Goal: Information Seeking & Learning: Find specific fact

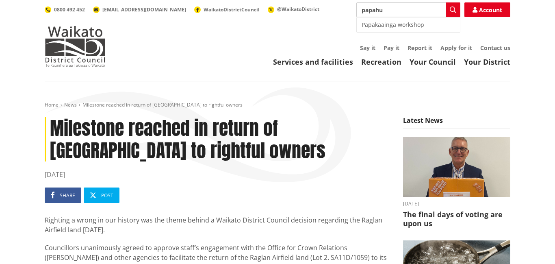
type input "papahua"
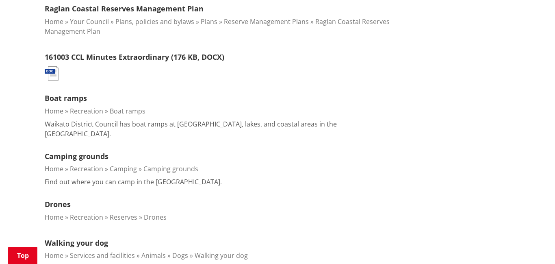
scroll to position [265, 0]
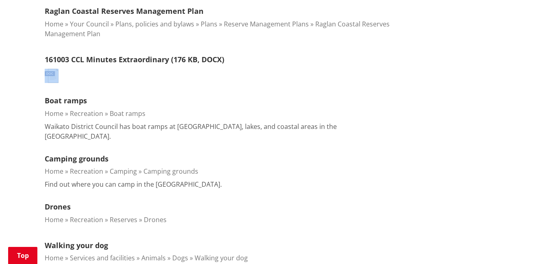
drag, startPoint x: 548, startPoint y: 75, endPoint x: 542, endPoint y: 57, distance: 18.8
